Goal: Transaction & Acquisition: Purchase product/service

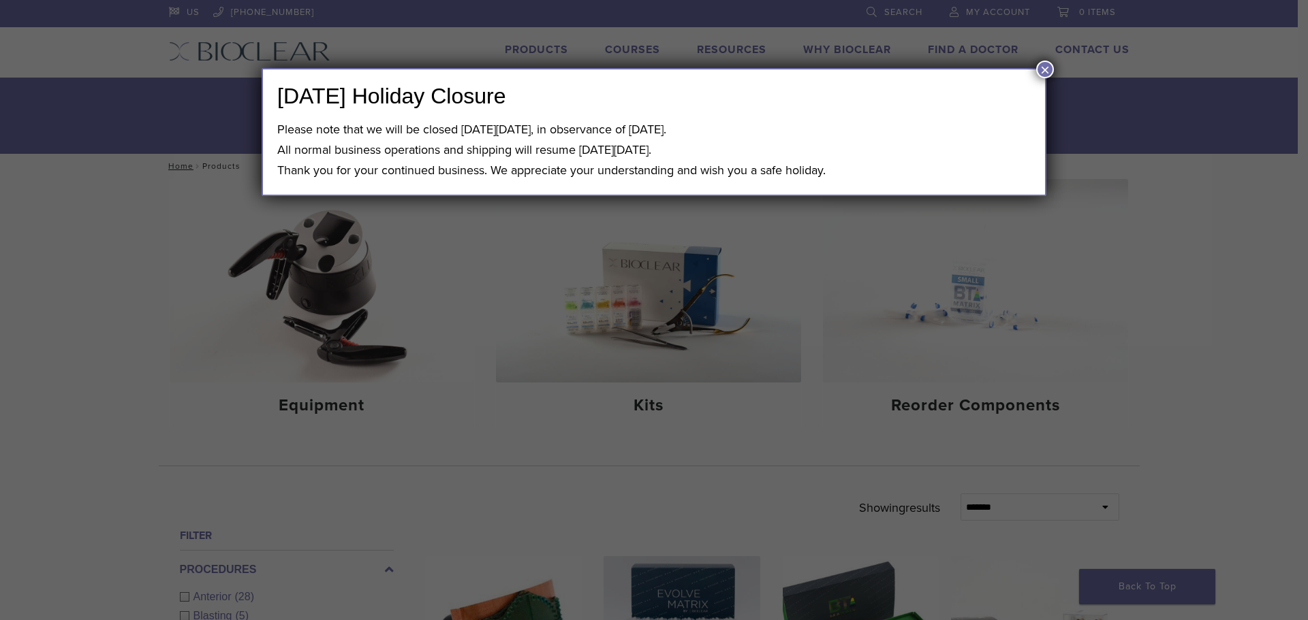
click at [1039, 69] on button "×" at bounding box center [1045, 70] width 18 height 18
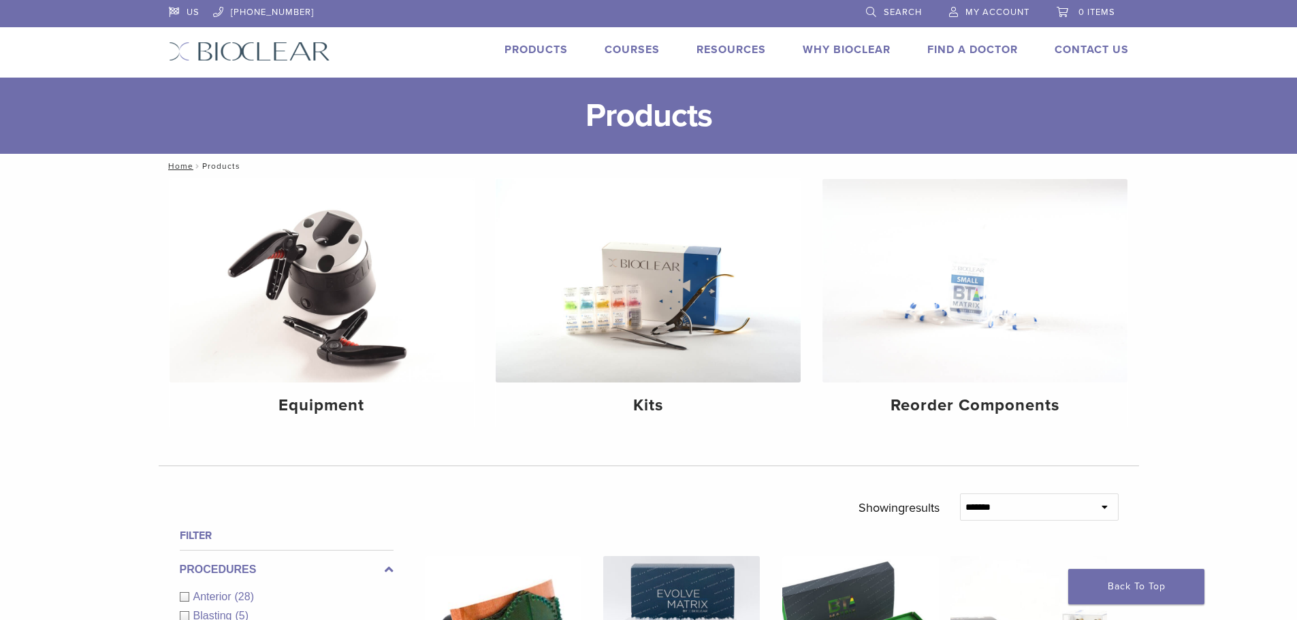
click at [525, 47] on link "Products" at bounding box center [536, 50] width 63 height 14
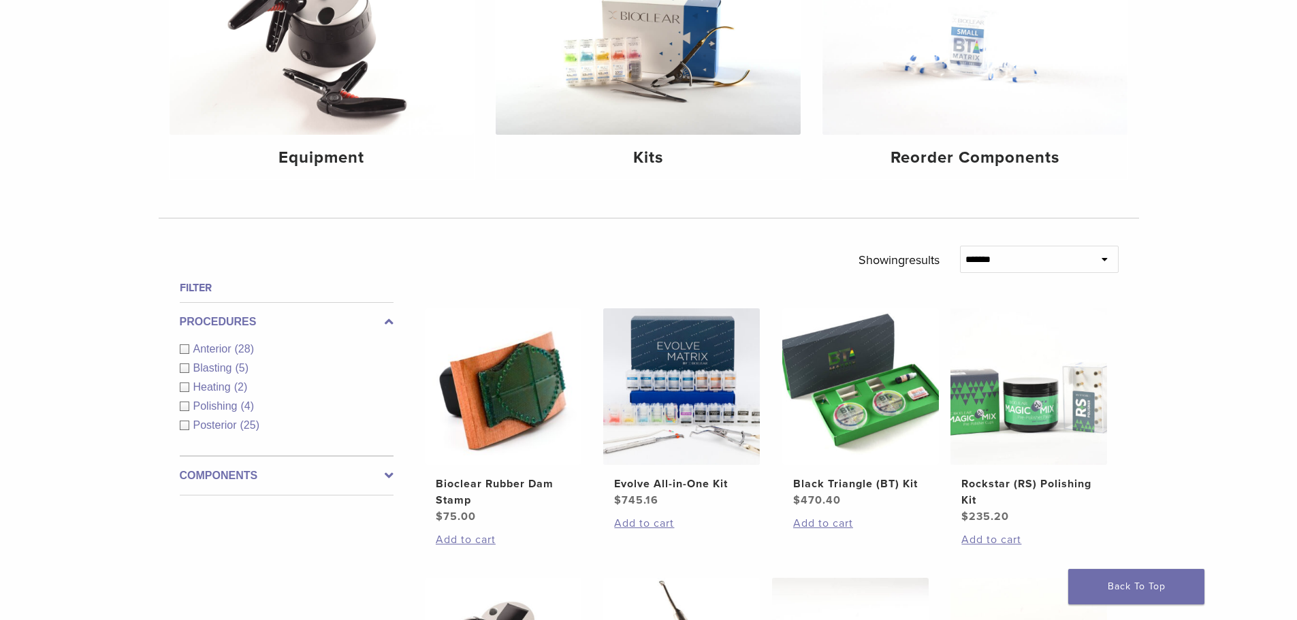
scroll to position [272, 0]
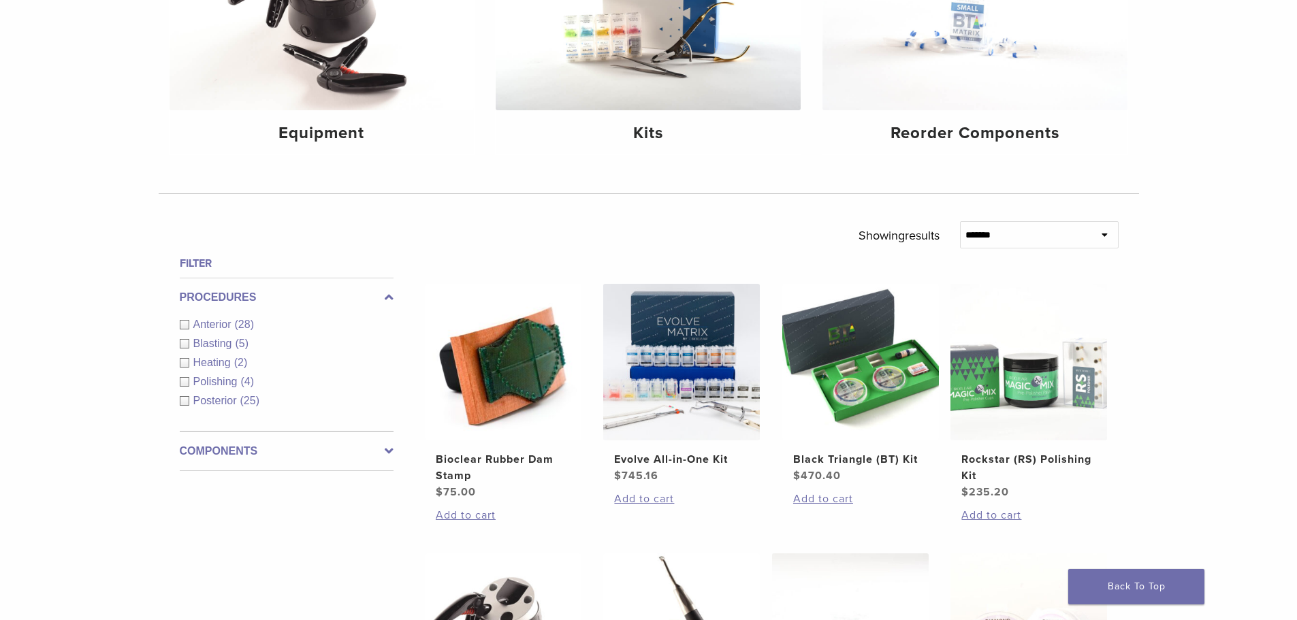
click at [185, 326] on div "Anterior (28)" at bounding box center [287, 325] width 214 height 16
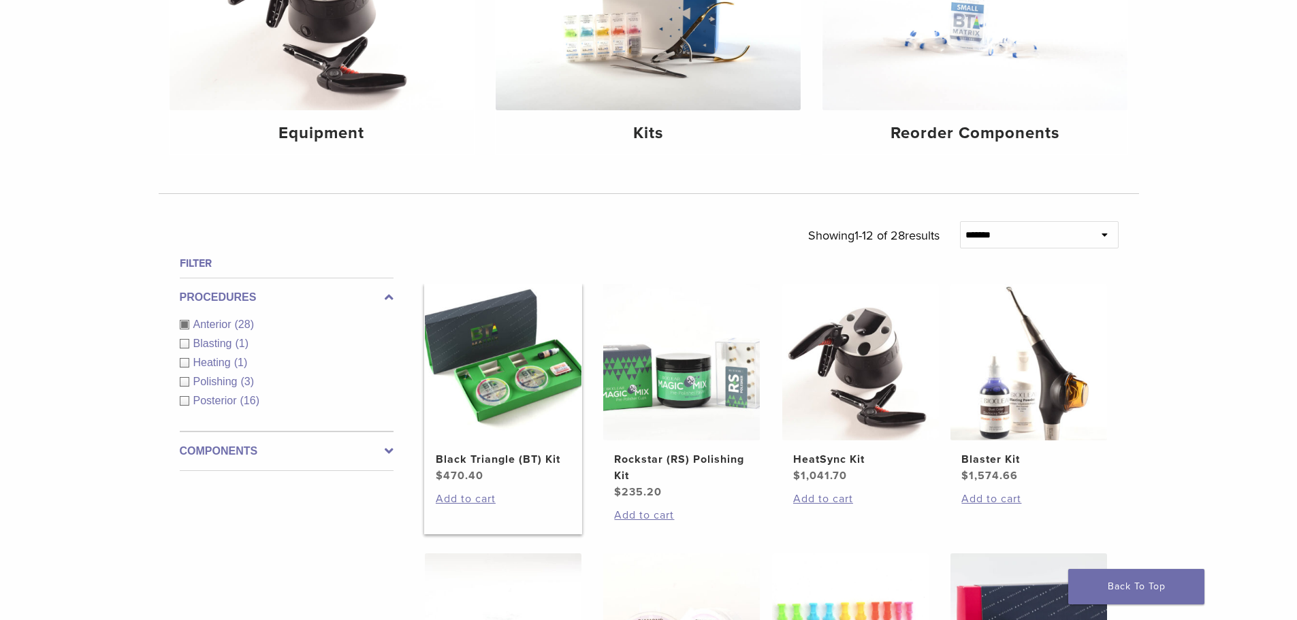
click at [482, 459] on h2 "Black Triangle (BT) Kit" at bounding box center [503, 460] width 135 height 16
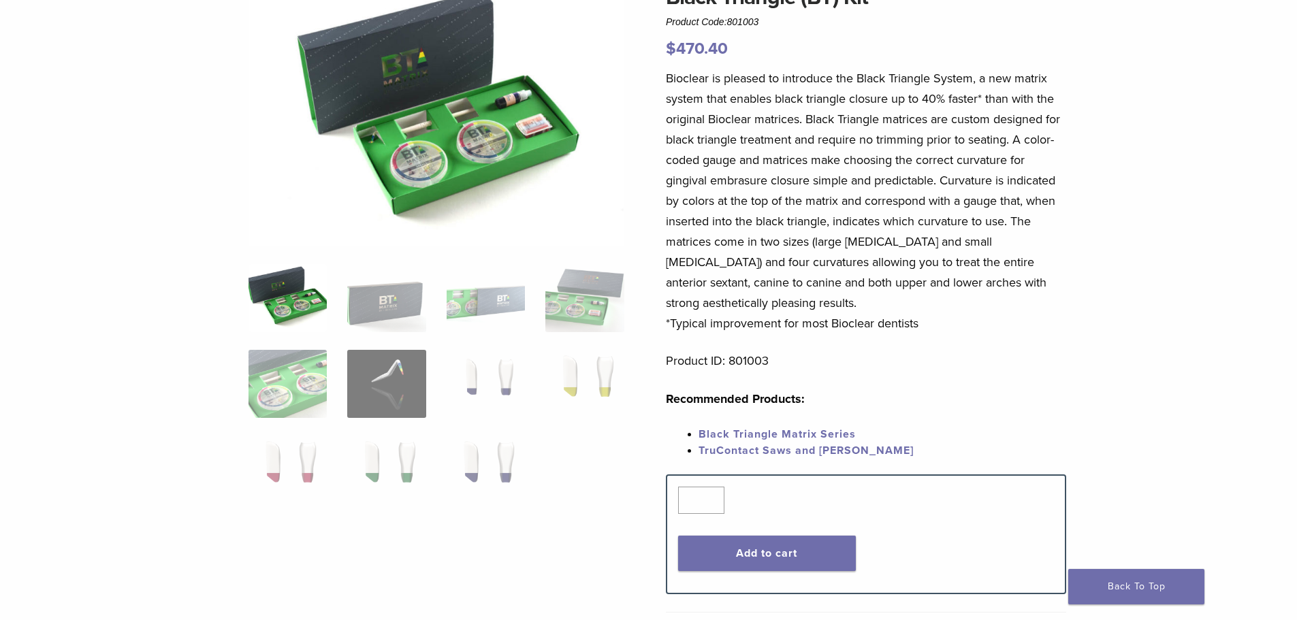
scroll to position [204, 0]
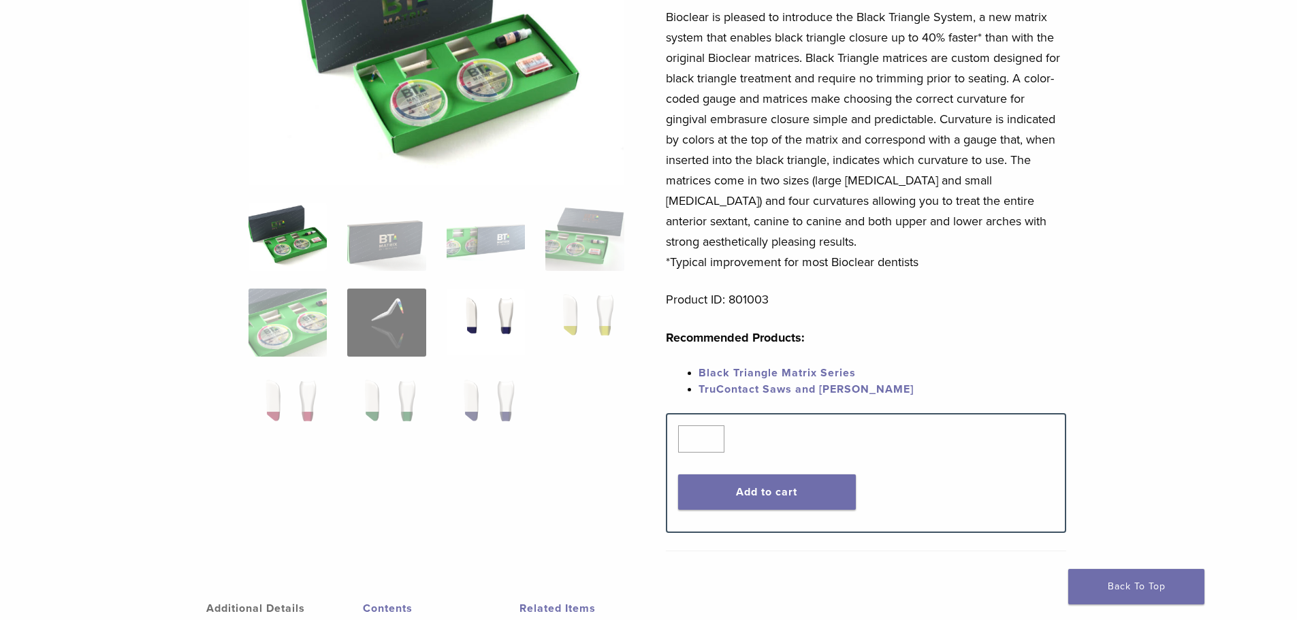
click at [471, 322] on img at bounding box center [486, 323] width 78 height 68
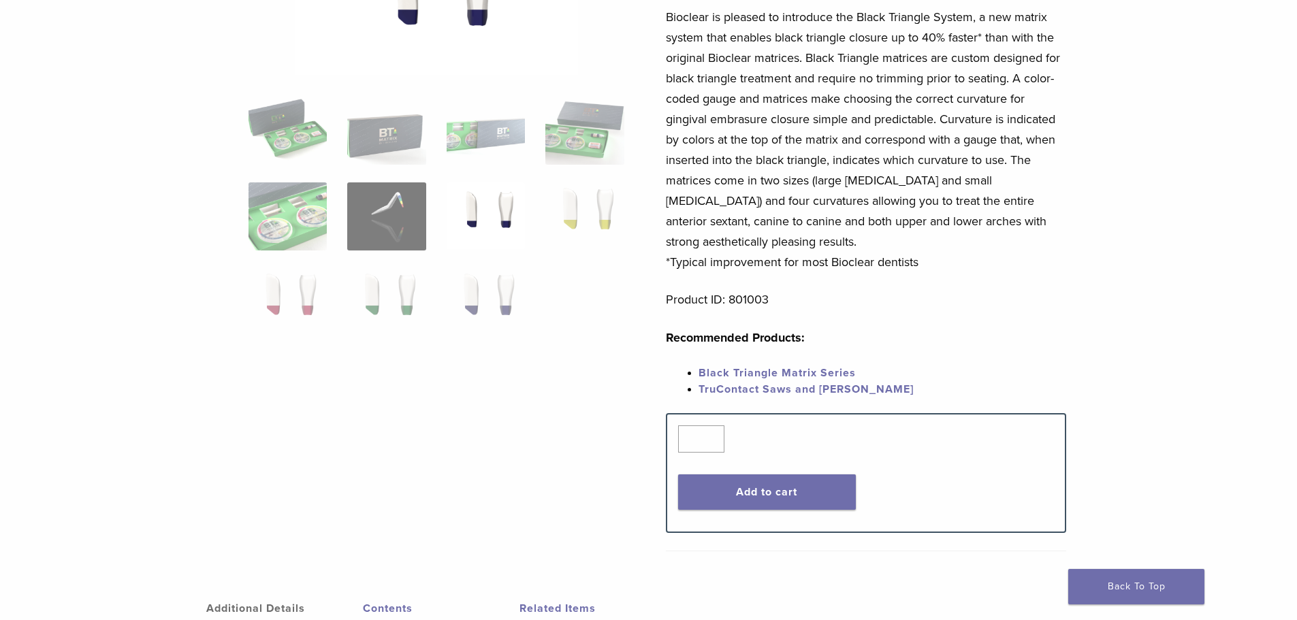
scroll to position [0, 0]
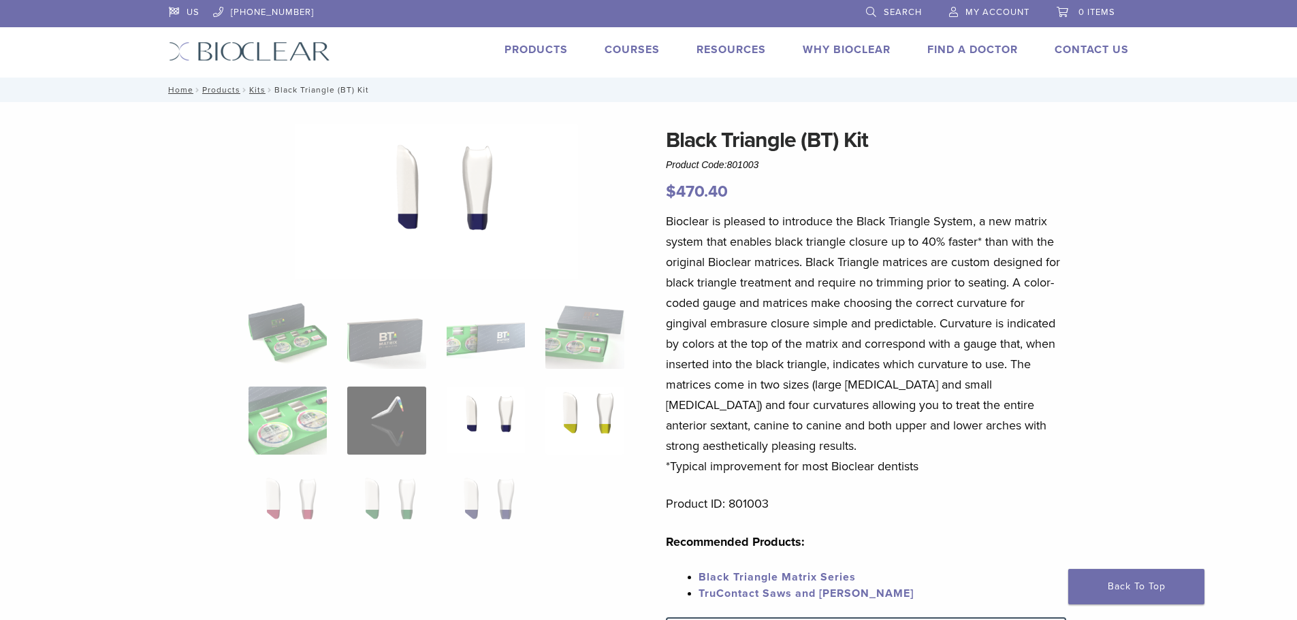
click at [584, 419] on img at bounding box center [585, 421] width 78 height 68
click at [275, 505] on img at bounding box center [288, 507] width 78 height 68
click at [375, 513] on img at bounding box center [386, 507] width 78 height 68
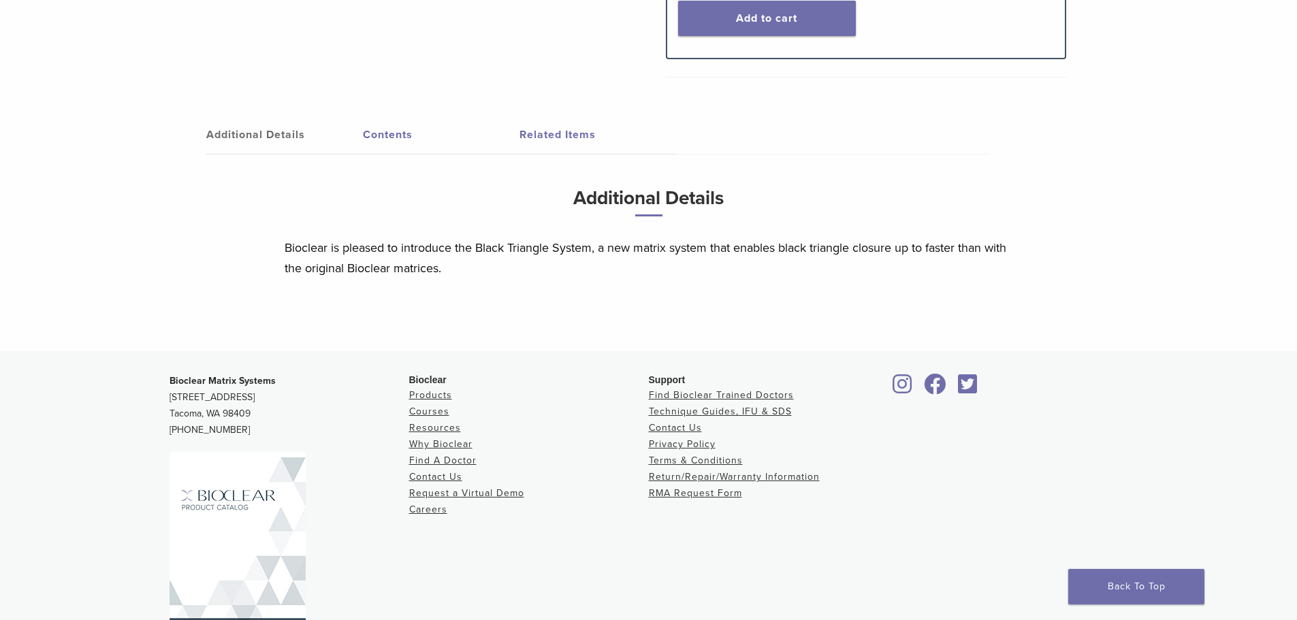
scroll to position [735, 0]
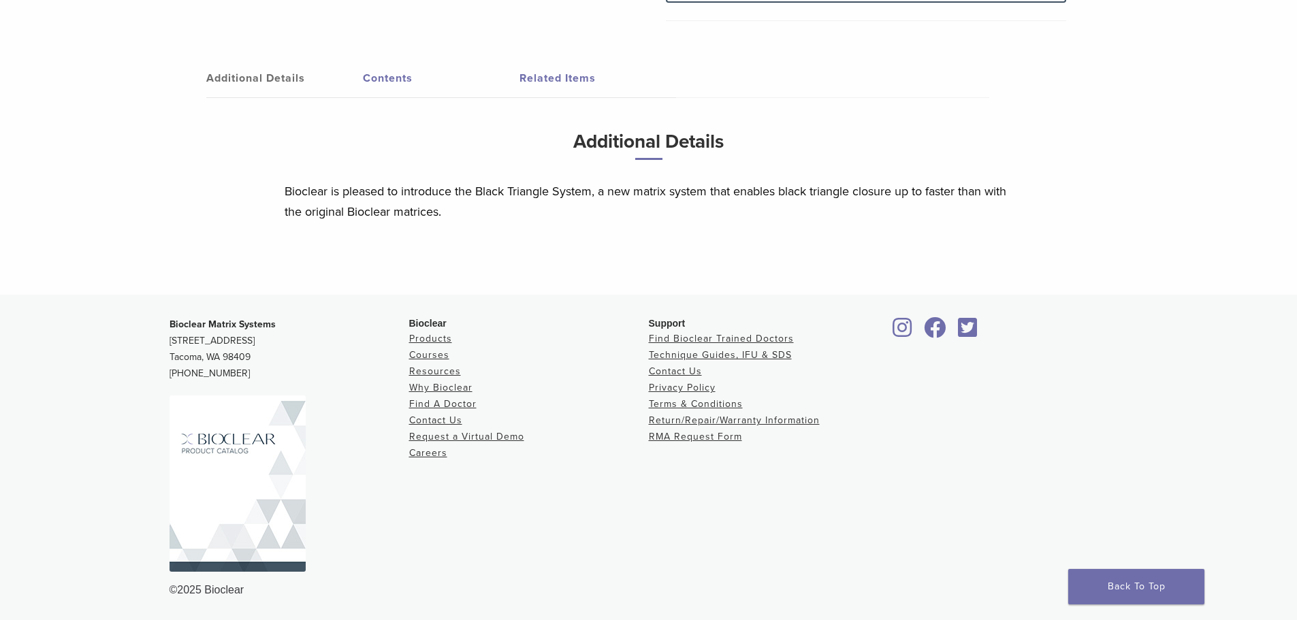
click at [218, 522] on img at bounding box center [238, 484] width 136 height 176
